Goal: Task Accomplishment & Management: Use online tool/utility

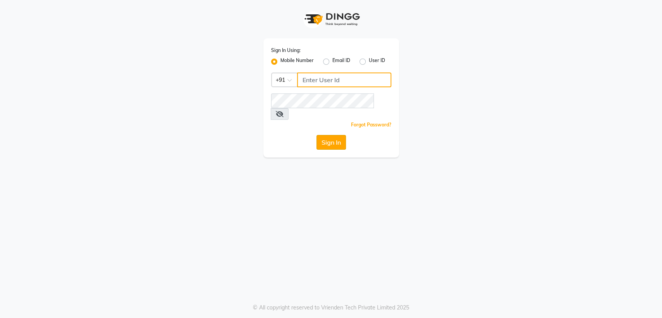
type input "8356041702"
click at [334, 135] on button "Sign In" at bounding box center [330, 142] width 29 height 15
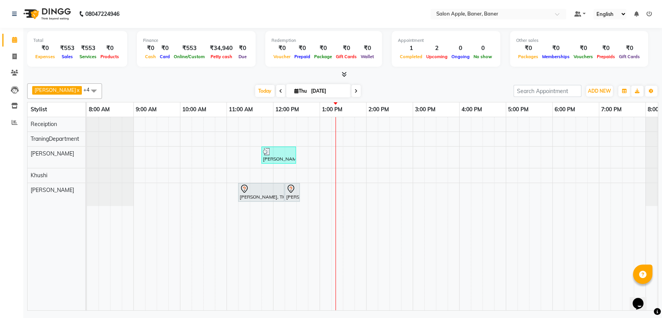
drag, startPoint x: 283, startPoint y: 154, endPoint x: 315, endPoint y: 190, distance: 48.3
click at [315, 190] on div "[PERSON_NAME], TK02, 11:45 AM-12:30 PM, Hair Styling - Ironing ( lower waist le…" at bounding box center [389, 213] width 605 height 193
